Goal: Check status: Check status

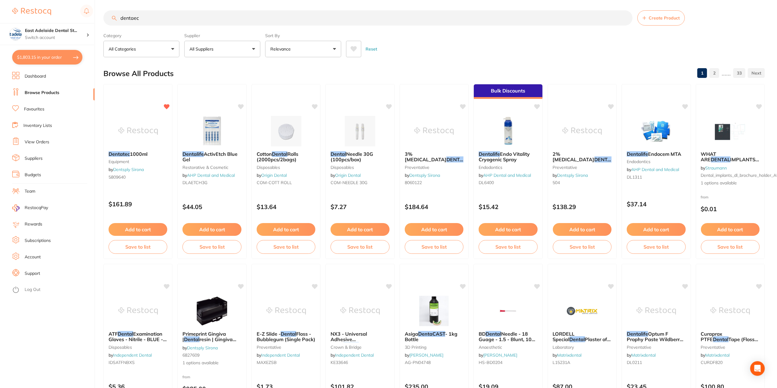
click at [36, 11] on img at bounding box center [31, 11] width 39 height 7
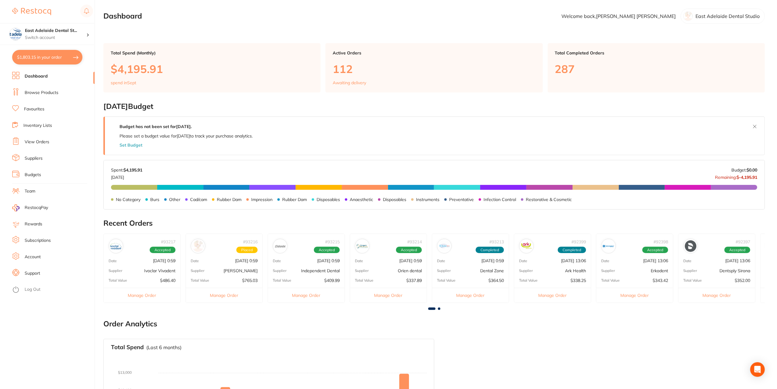
click at [247, 278] on p "$765.03" at bounding box center [250, 280] width 16 height 5
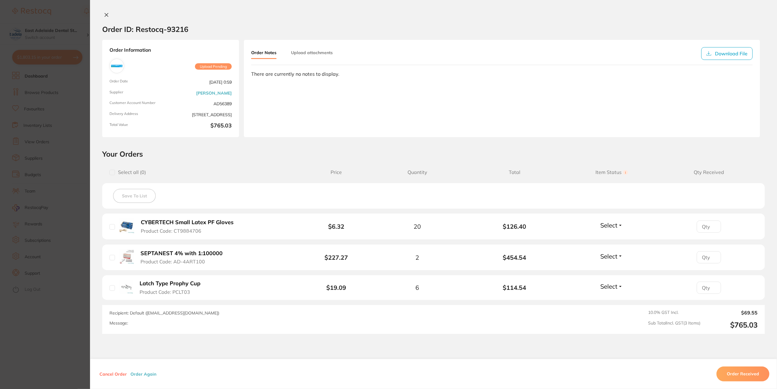
click at [56, 348] on section "Order ID: Restocq- 93216 Order Information Upload Pending Order Date [DATE] 0:5…" at bounding box center [388, 194] width 777 height 389
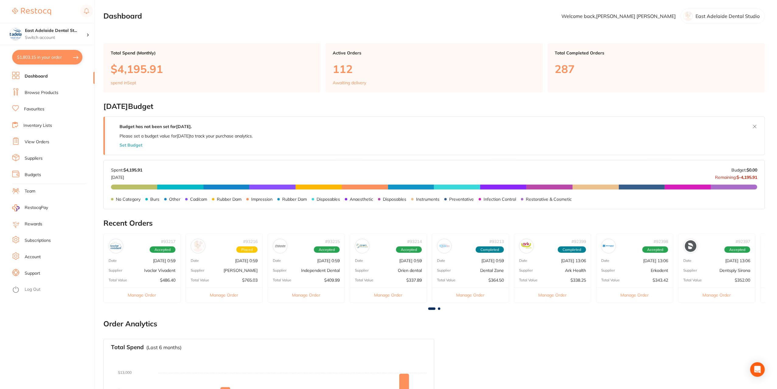
click at [154, 278] on div "Total Value $486.40" at bounding box center [142, 280] width 77 height 5
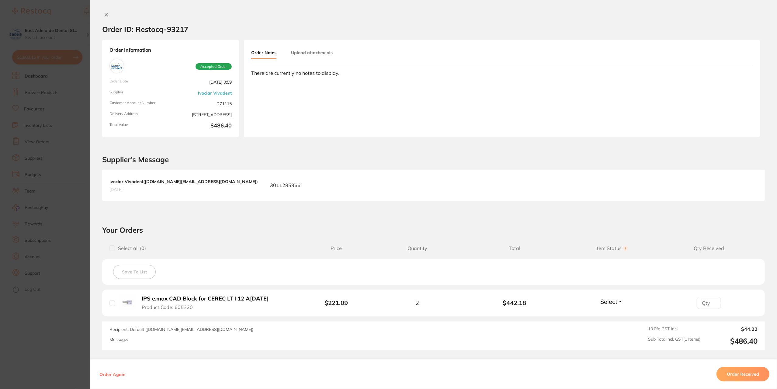
drag, startPoint x: 81, startPoint y: 336, endPoint x: 134, endPoint y: 330, distance: 52.9
click at [81, 336] on section "Order ID: Restocq- 93217 Order Information Accepted Order Order Date [DATE] 0:5…" at bounding box center [388, 194] width 777 height 389
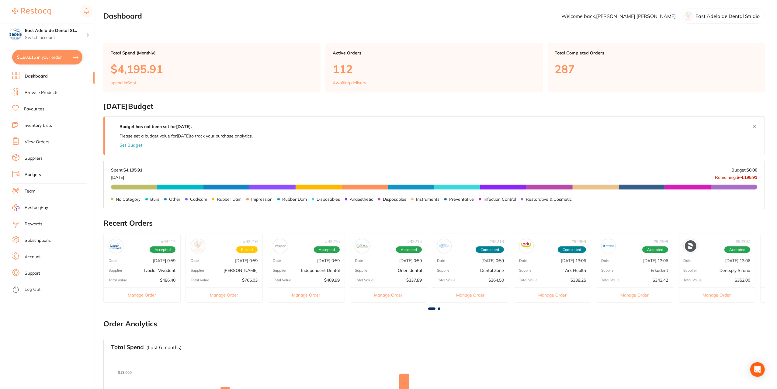
click at [305, 270] on p "Independent Dental" at bounding box center [320, 270] width 39 height 5
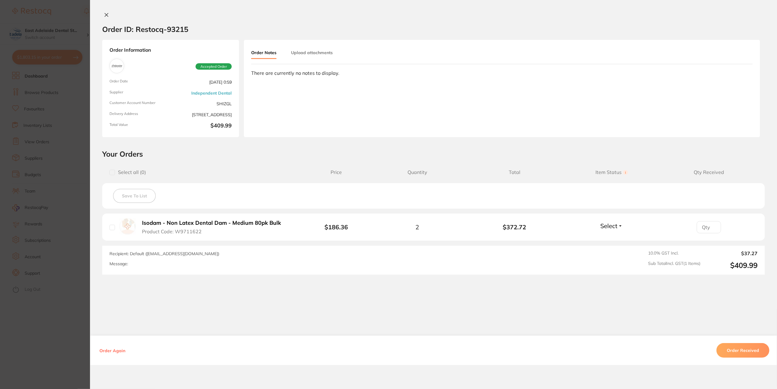
click at [76, 334] on section "Order ID: Restocq- 93215 Order Information Accepted Order Order Date [DATE] 0:5…" at bounding box center [388, 194] width 777 height 389
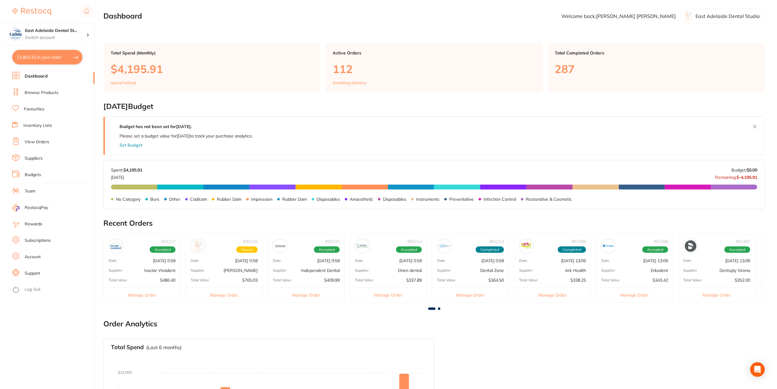
click at [400, 267] on div "# 93214 Accepted Date [DATE] 0:59 Supplier Orien dental Total Value $337.89 Man…" at bounding box center [388, 268] width 77 height 69
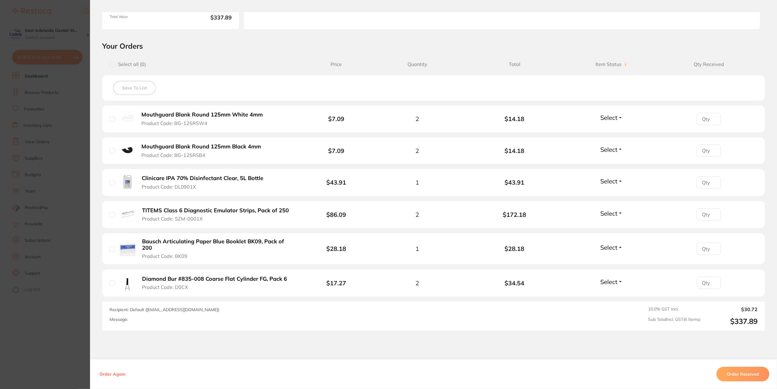
scroll to position [122, 0]
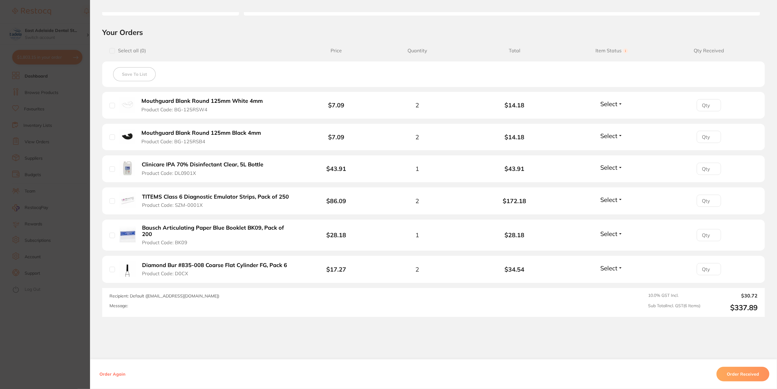
click at [43, 344] on section "Order ID: Restocq- 93214 Order Information Accepted Order Order Date [DATE] 0:5…" at bounding box center [388, 194] width 777 height 389
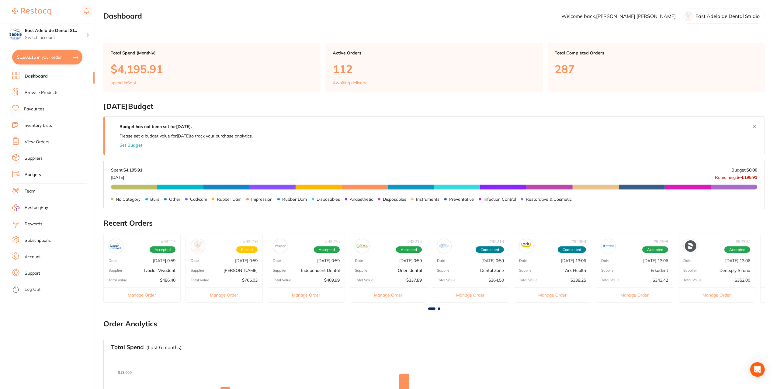
click at [388, 254] on div "# 93214 Accepted Date [DATE] 0:59 Supplier Orien dental Total Value $337.89 Man…" at bounding box center [388, 268] width 77 height 69
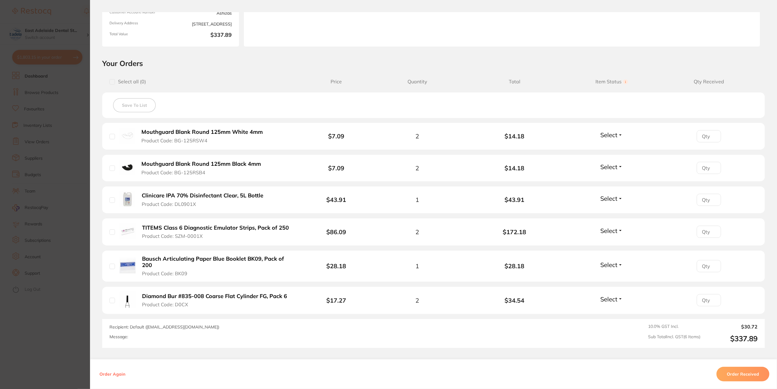
scroll to position [91, 0]
click at [747, 378] on button "Order Received" at bounding box center [742, 374] width 53 height 15
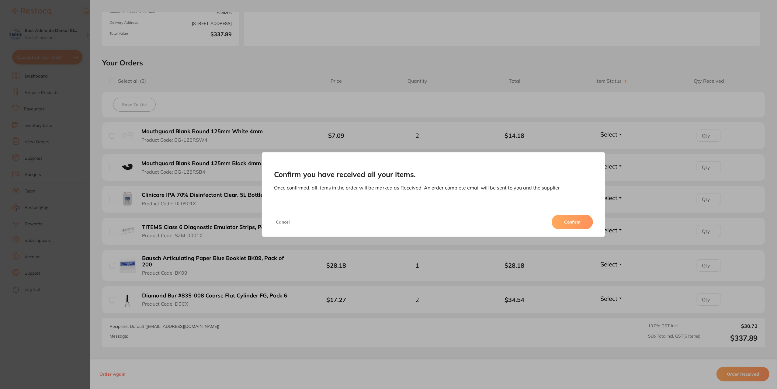
click at [558, 225] on button "Confirm" at bounding box center [572, 222] width 41 height 15
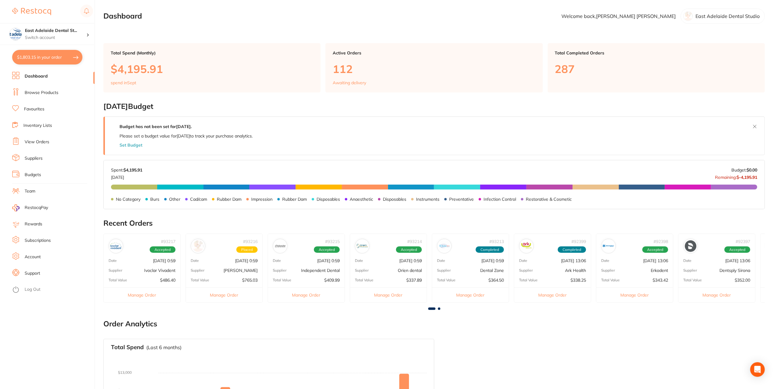
click at [301, 269] on p "Independent Dental" at bounding box center [320, 270] width 39 height 5
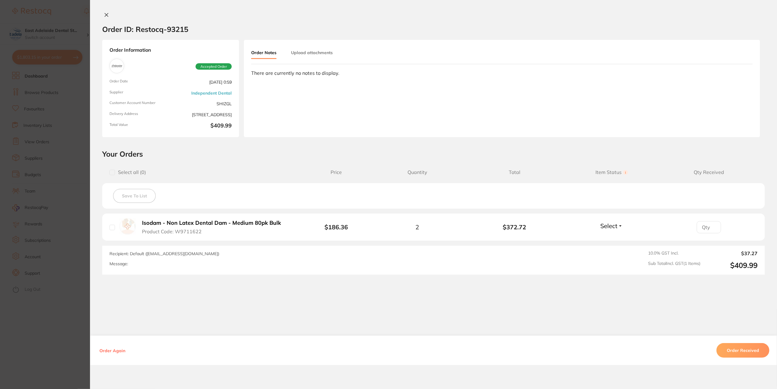
click at [67, 341] on section "Order ID: Restocq- 93215 Order Information Accepted Order Order Date [DATE] 0:5…" at bounding box center [388, 194] width 777 height 389
